Goal: Find specific page/section: Find specific page/section

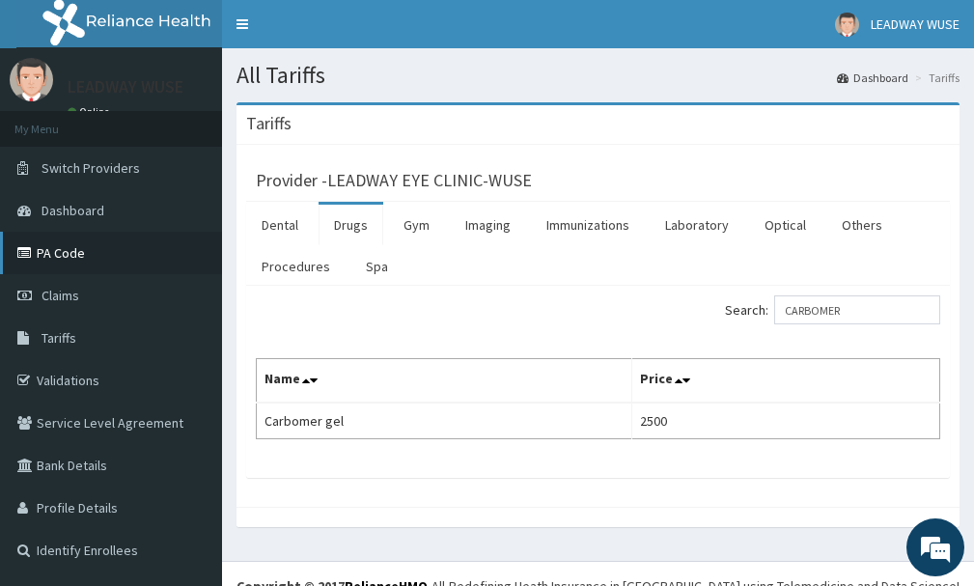
click at [25, 247] on icon at bounding box center [26, 253] width 19 height 14
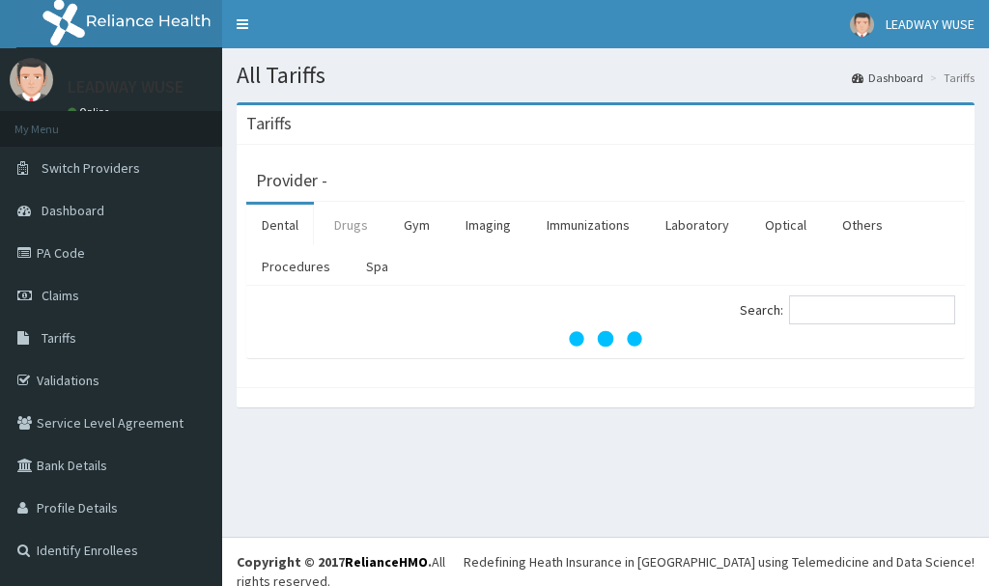
click at [351, 227] on link "Drugs" at bounding box center [351, 225] width 65 height 41
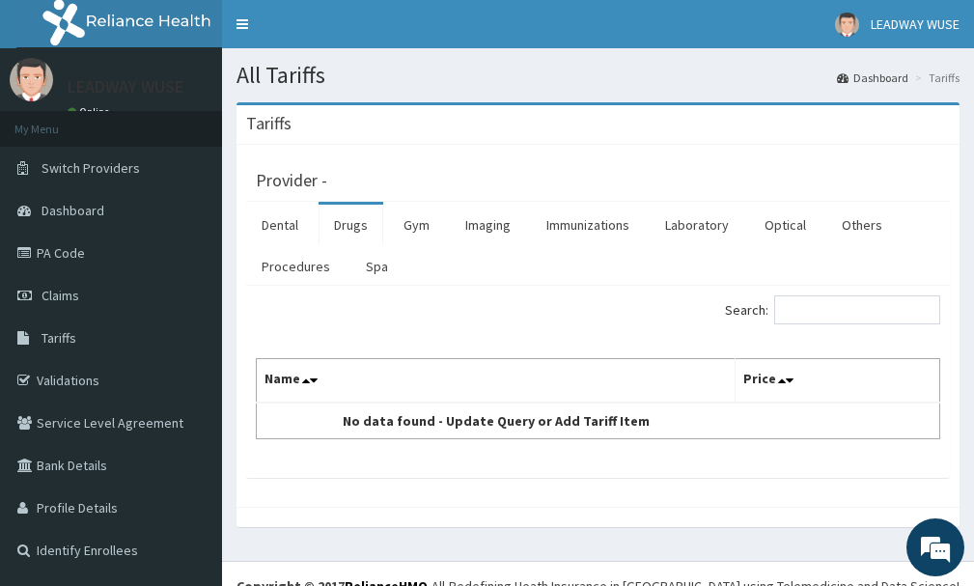
click at [351, 227] on link "Drugs" at bounding box center [351, 225] width 65 height 41
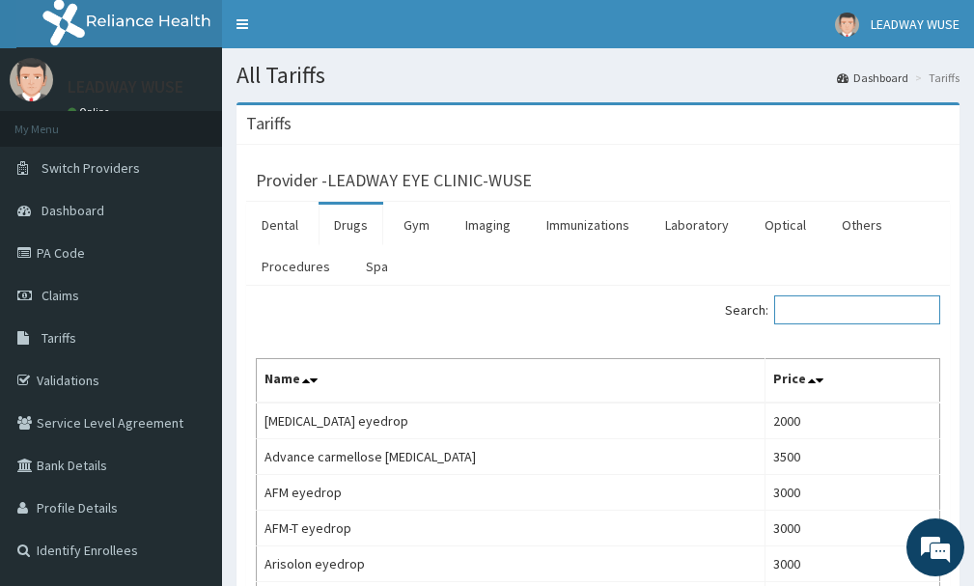
click at [834, 301] on input "Search:" at bounding box center [857, 309] width 166 height 29
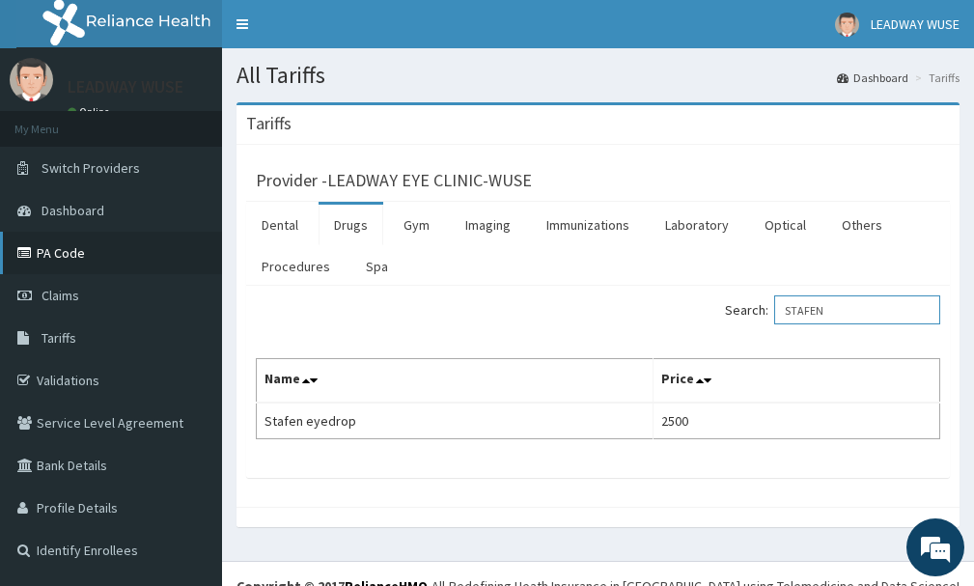
type input "STAFEN"
click at [91, 264] on link "PA Code" at bounding box center [111, 253] width 222 height 42
